Goal: Task Accomplishment & Management: Manage account settings

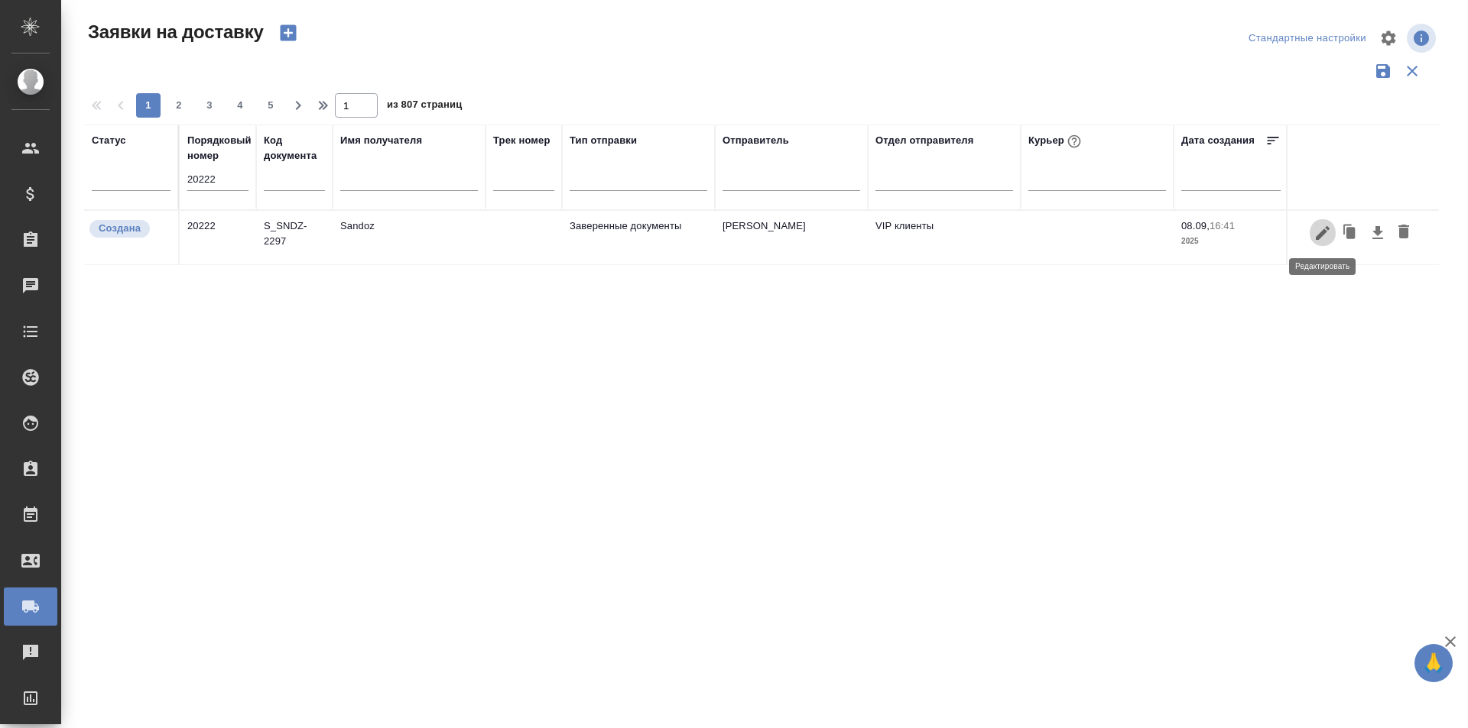
click at [1326, 232] on icon "button" at bounding box center [1322, 232] width 14 height 14
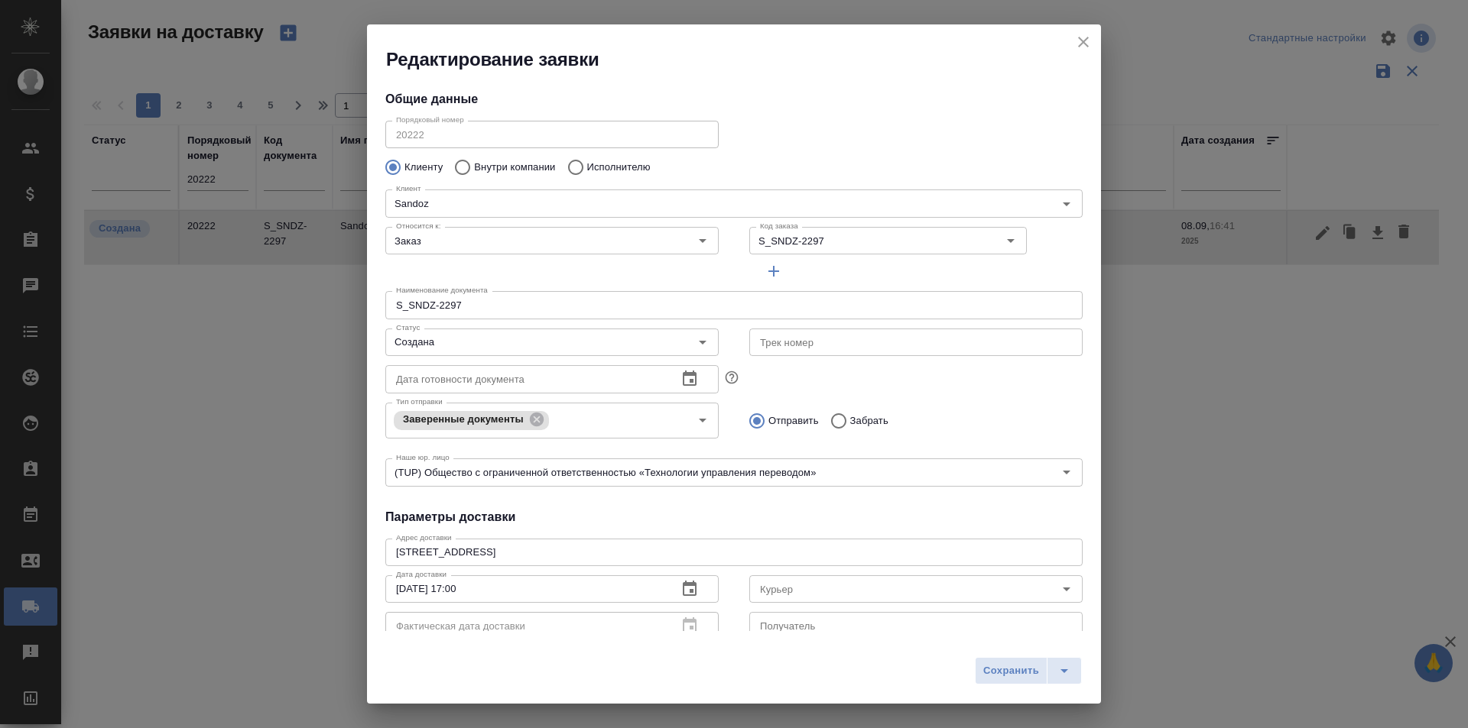
type input "[PERSON_NAME]"
click at [533, 350] on input "Создана" at bounding box center [526, 342] width 273 height 18
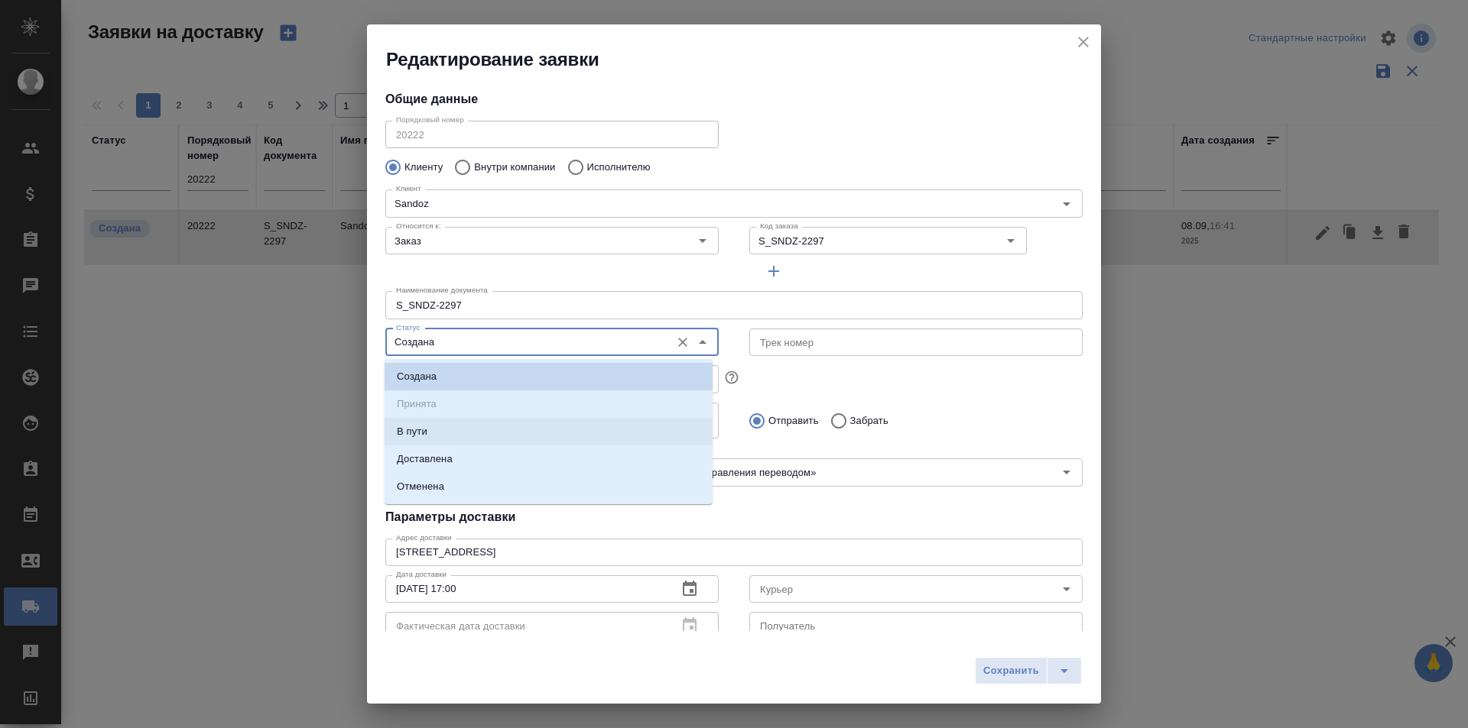
click at [480, 461] on li "Доставлена" at bounding box center [548, 460] width 328 height 28
type input "Доставлена"
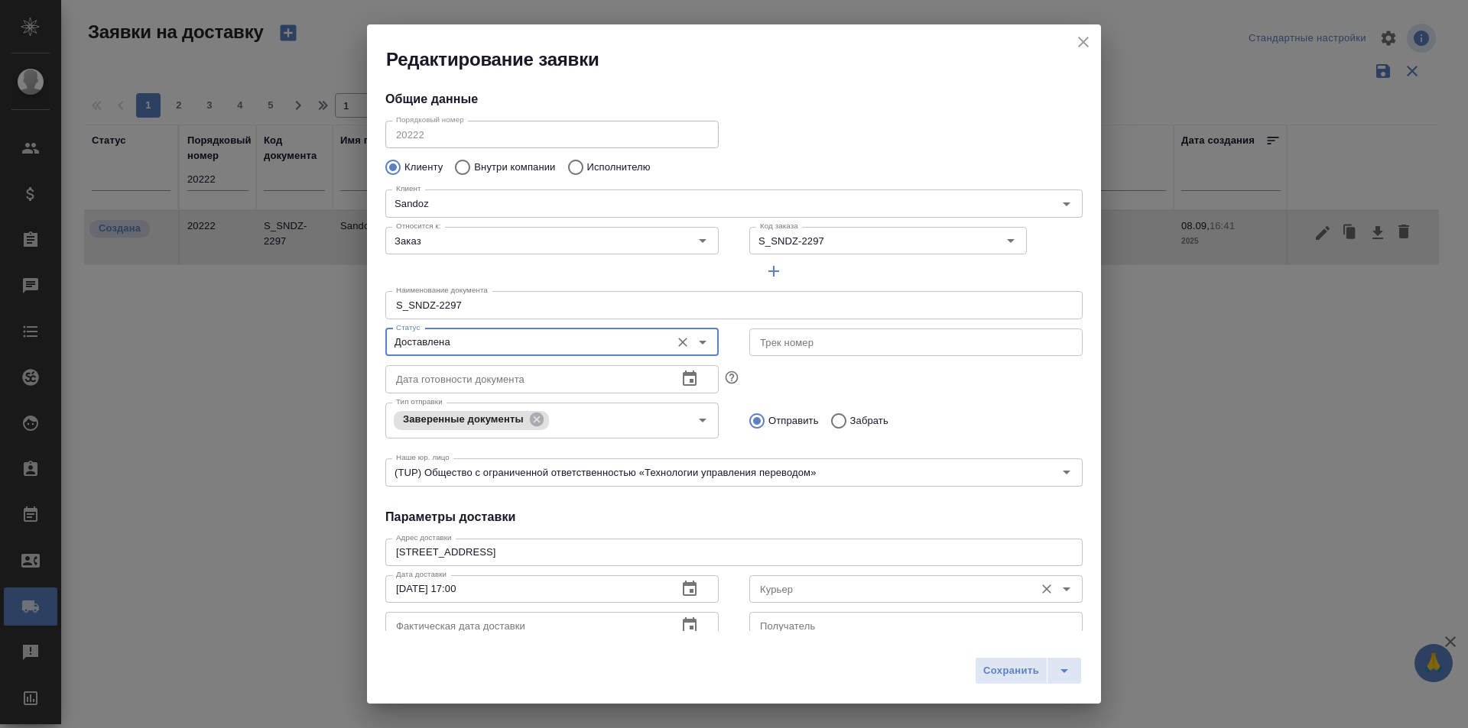
click at [825, 594] on input "Курьер" at bounding box center [890, 589] width 273 height 18
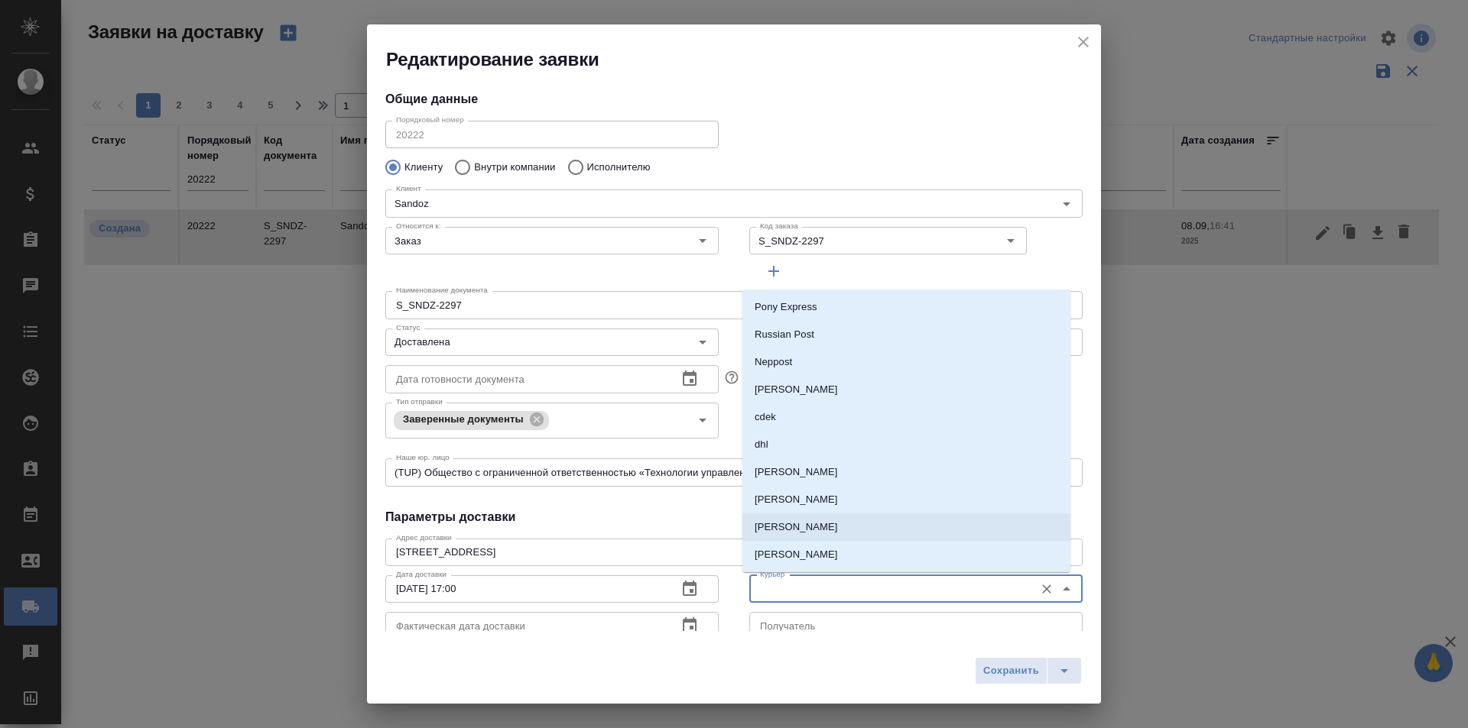
click at [845, 537] on li "[PERSON_NAME]" at bounding box center [906, 528] width 328 height 28
type input "[PERSON_NAME]"
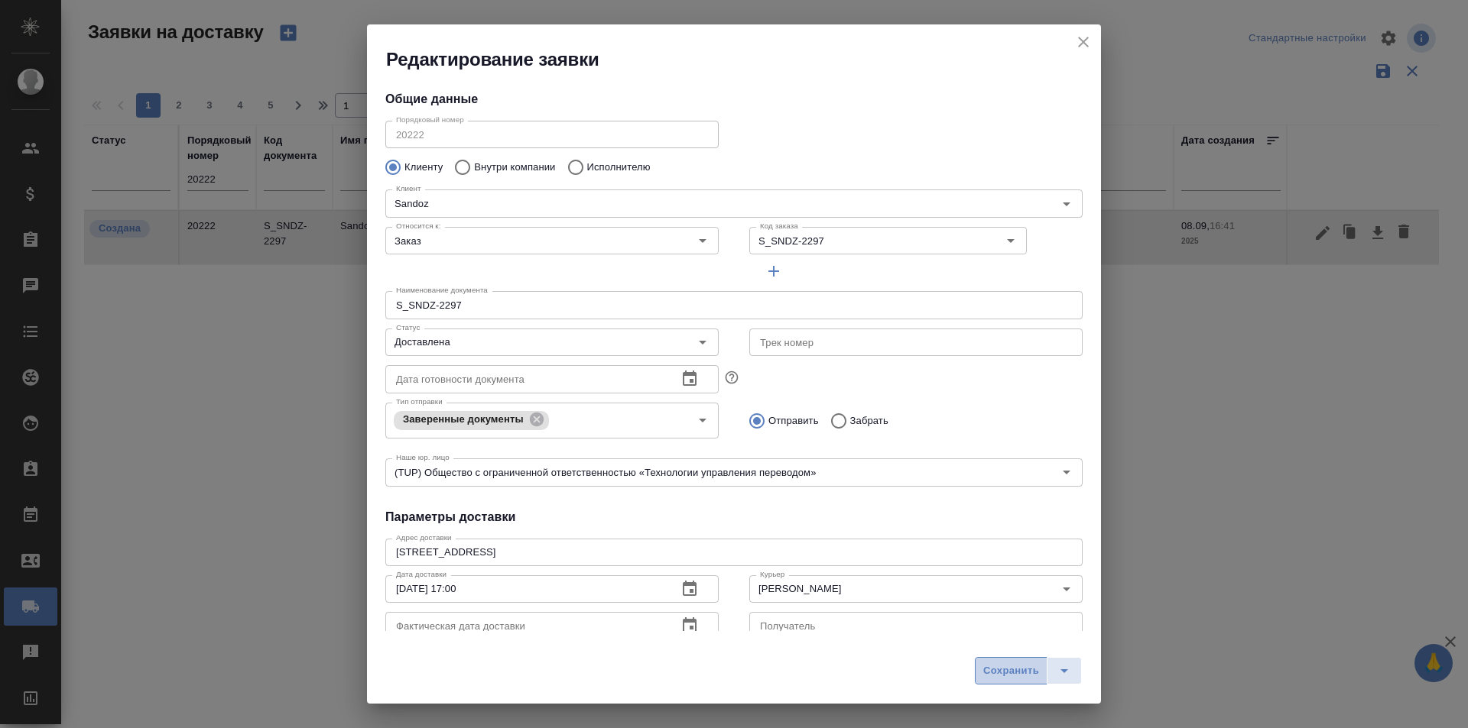
click at [976, 663] on button "Сохранить" at bounding box center [1011, 671] width 73 height 28
type input "Создана"
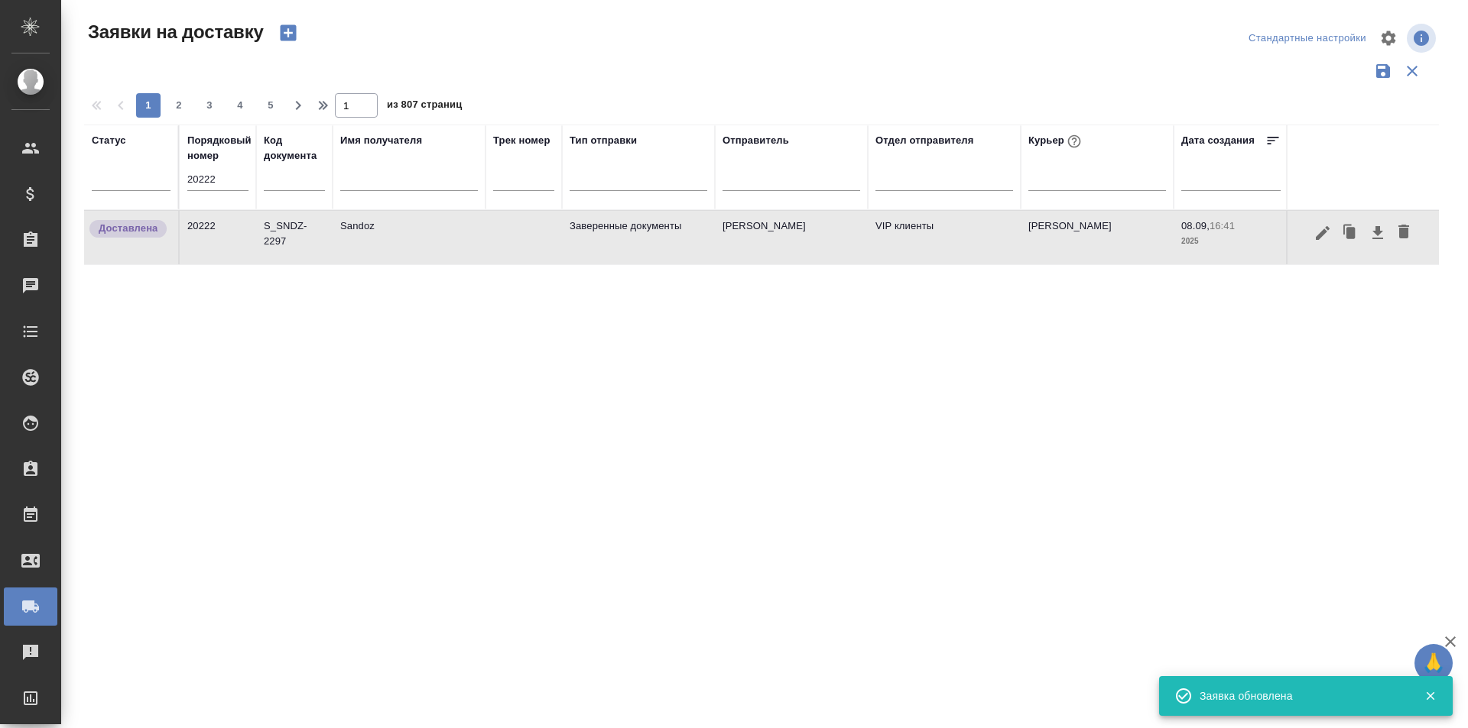
click at [193, 186] on input "20222" at bounding box center [217, 179] width 61 height 21
paste input "199"
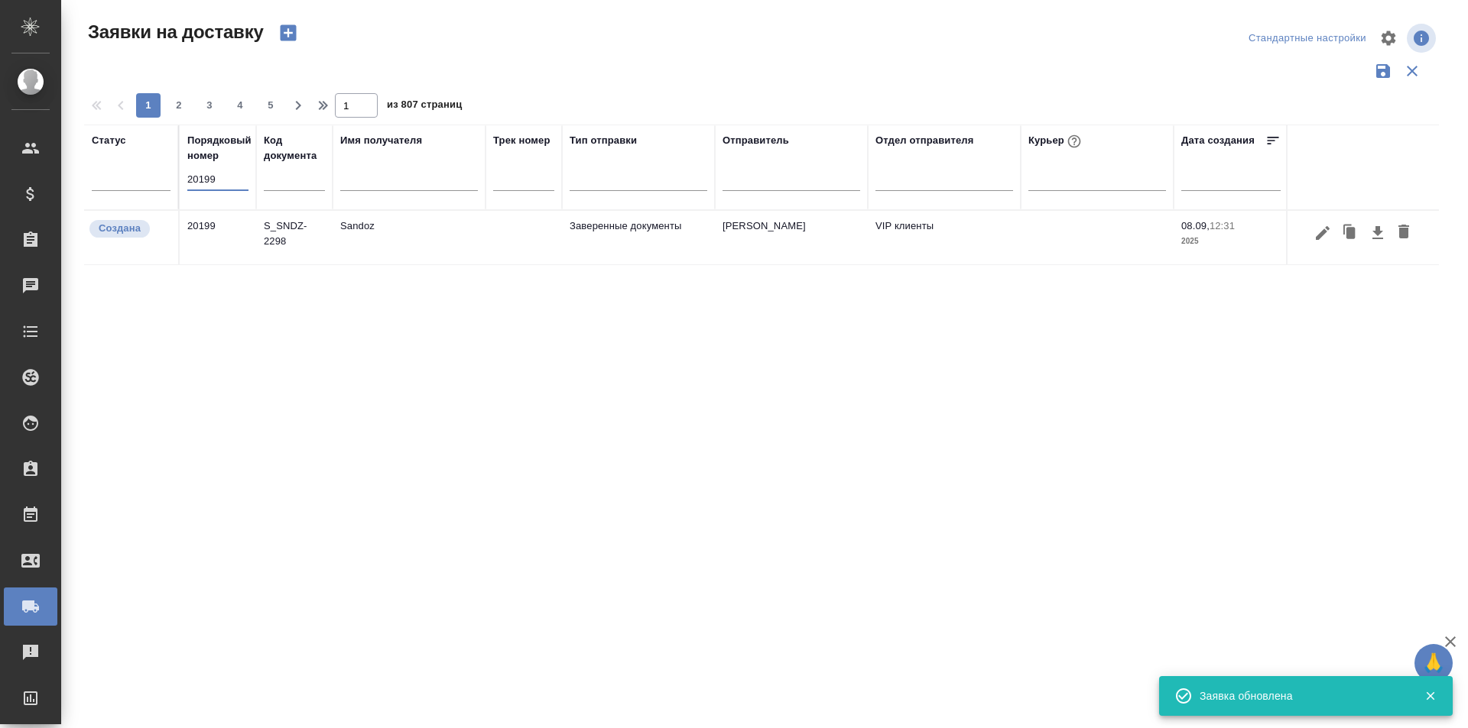
type input "20199"
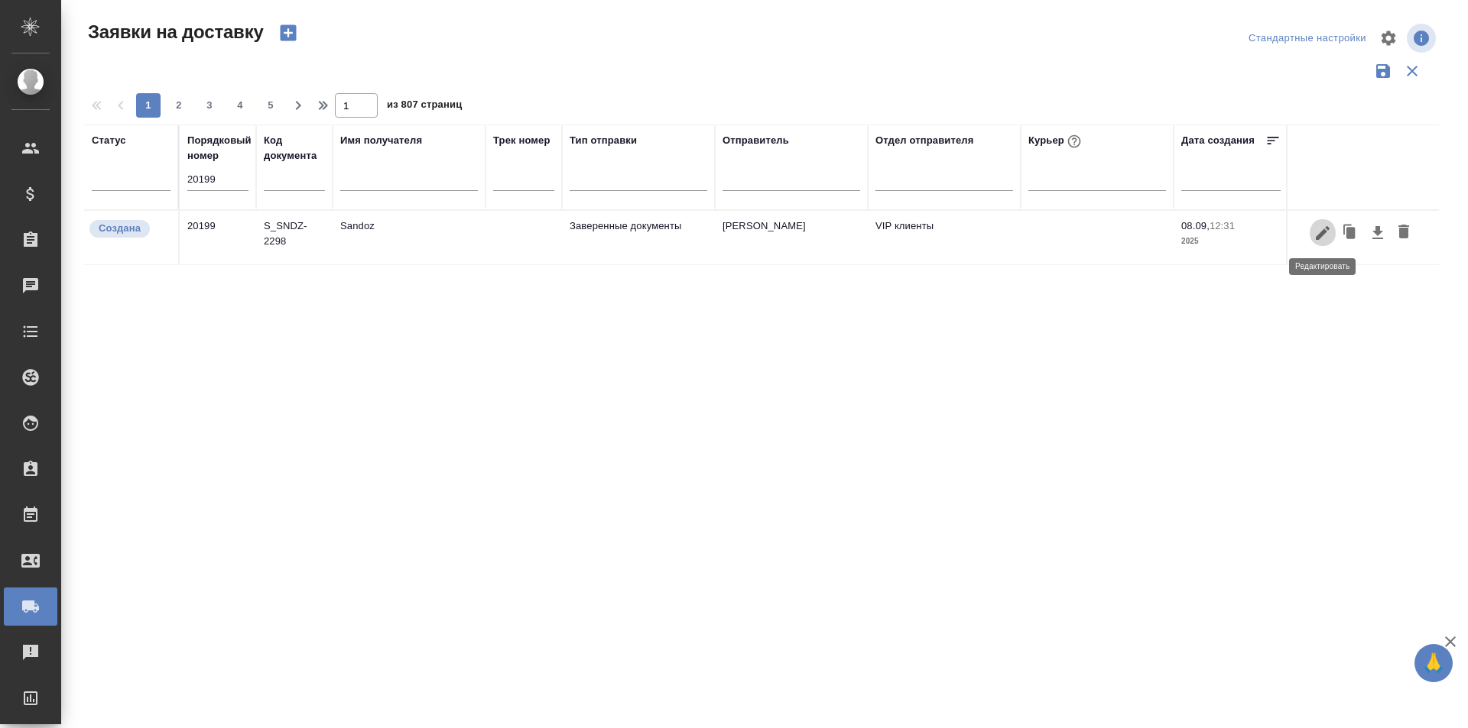
click at [1328, 233] on icon "button" at bounding box center [1322, 233] width 18 height 18
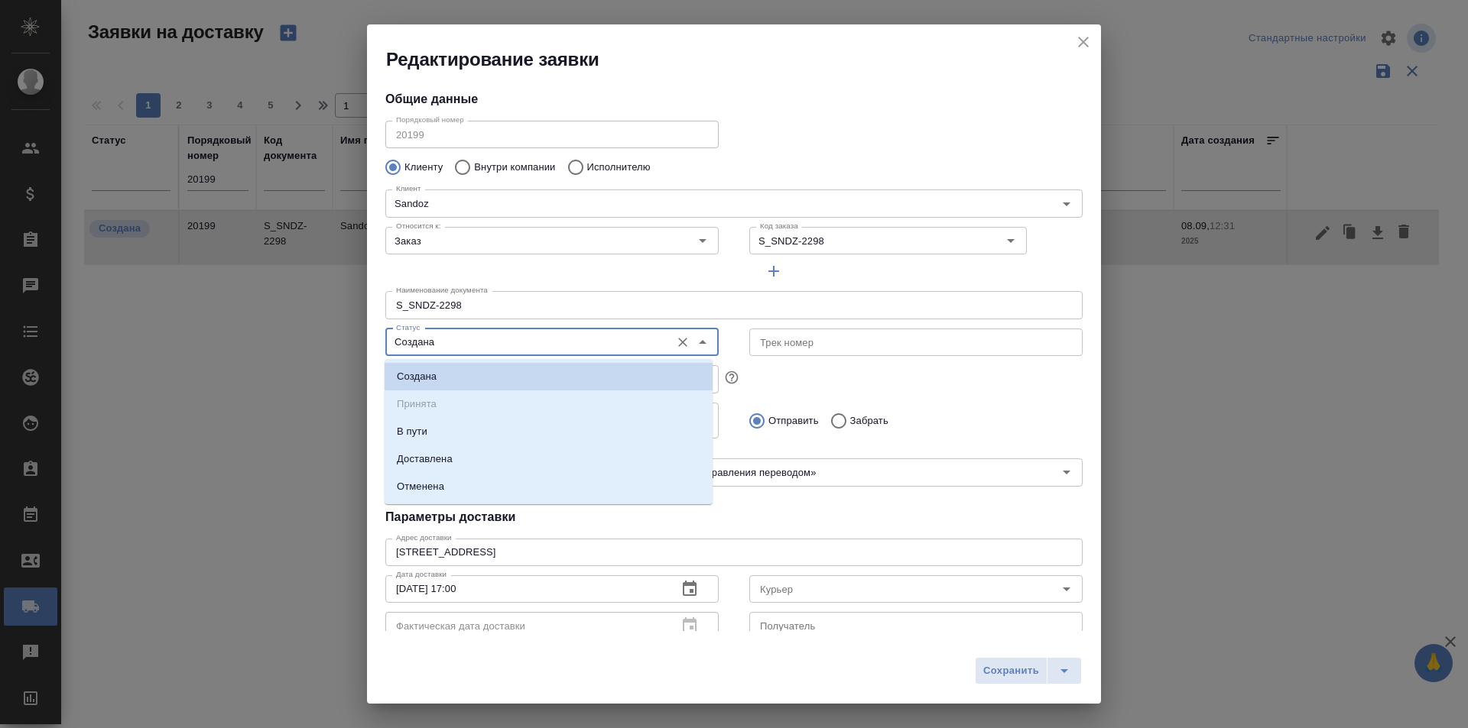
click at [536, 345] on input "Создана" at bounding box center [526, 342] width 273 height 18
click at [493, 456] on li "Доставлена" at bounding box center [548, 460] width 328 height 28
type input "Доставлена"
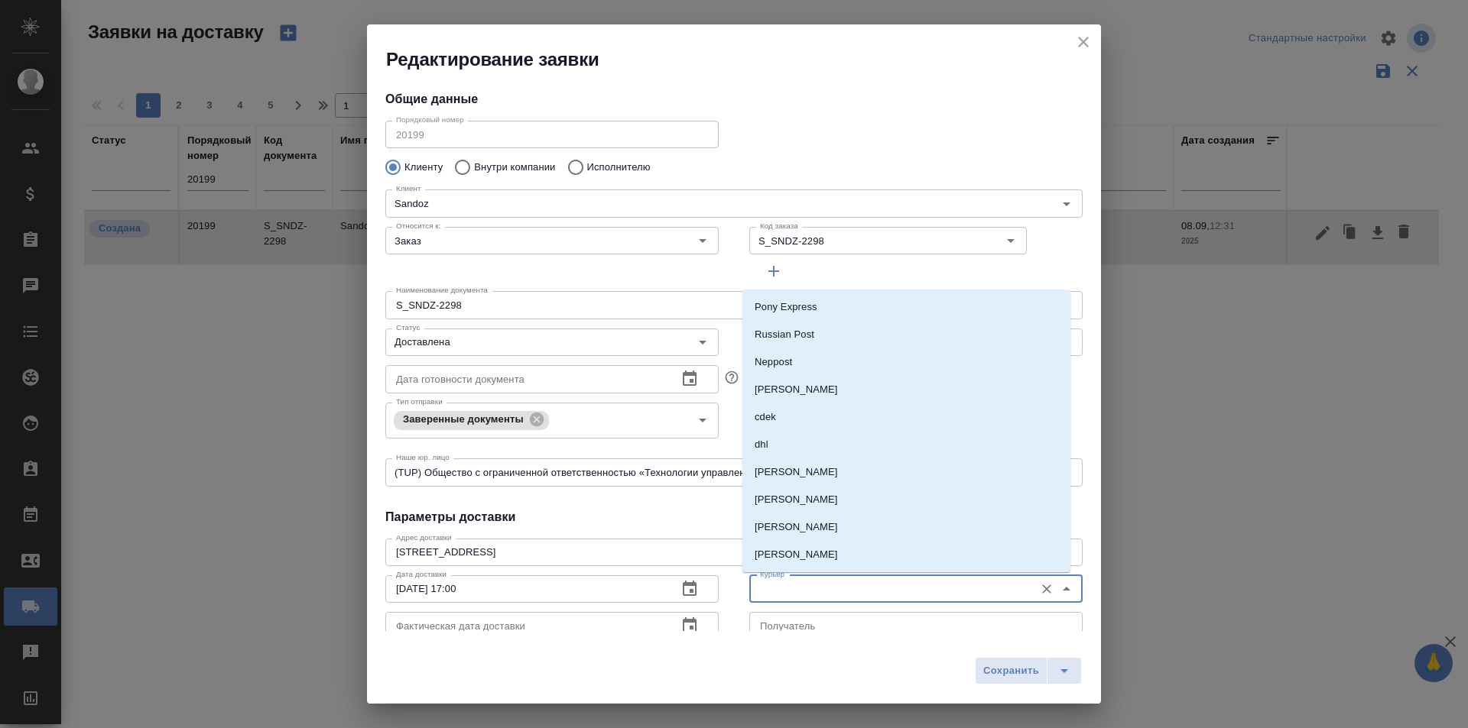
click at [809, 587] on input "Курьер" at bounding box center [890, 589] width 273 height 18
click at [818, 536] on li "[PERSON_NAME]" at bounding box center [906, 528] width 328 height 28
type input "[PERSON_NAME]"
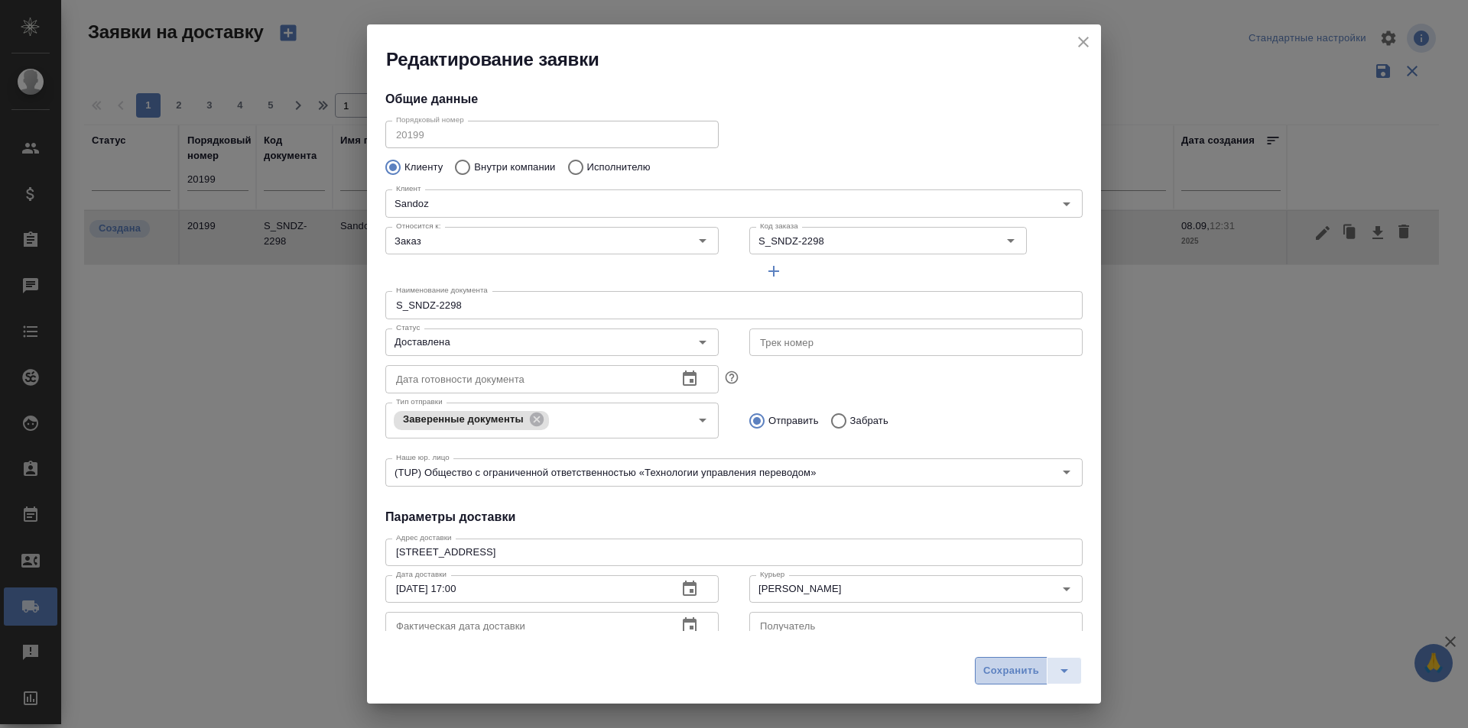
click at [1007, 669] on span "Сохранить" at bounding box center [1011, 672] width 56 height 18
type input "Создана"
